Goal: Information Seeking & Learning: Learn about a topic

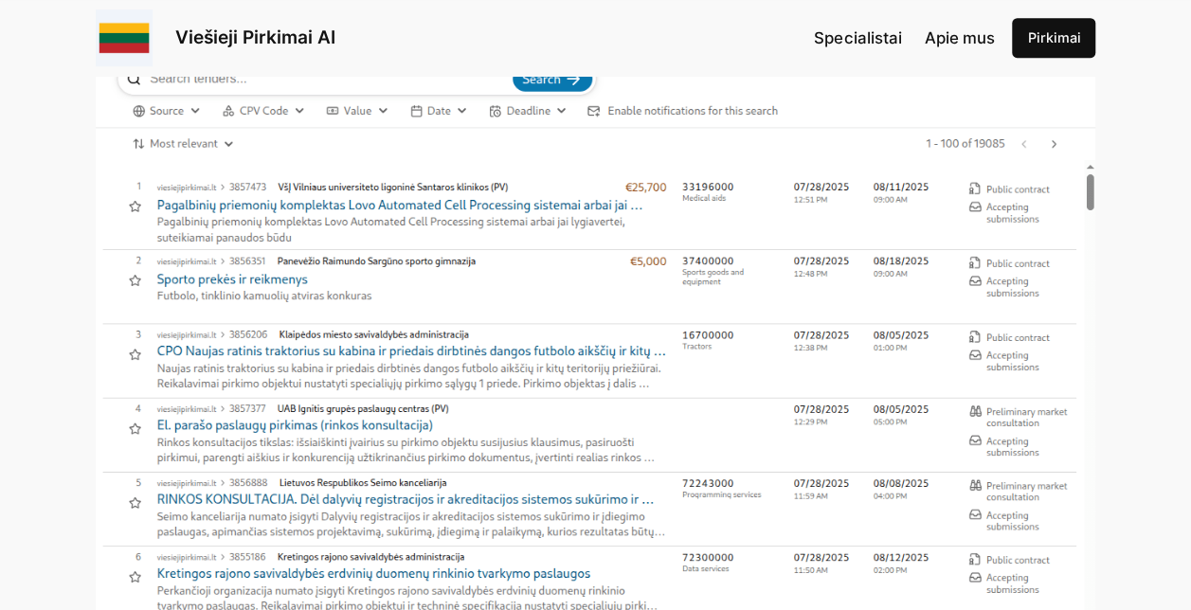
scroll to position [474, 0]
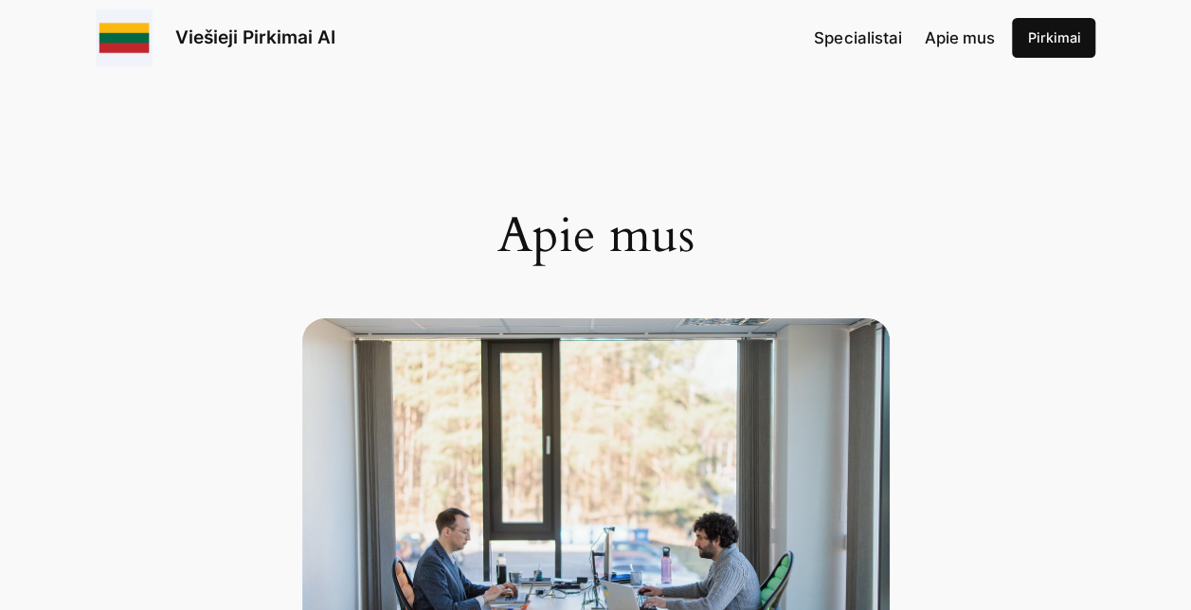
click at [960, 44] on span "Apie mus" at bounding box center [959, 37] width 70 height 19
